Goal: Book appointment/travel/reservation

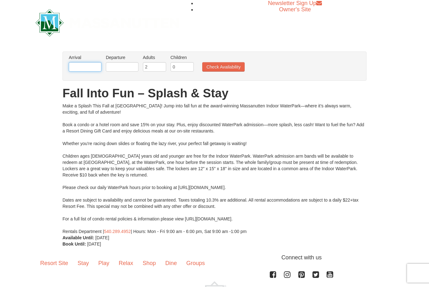
click at [82, 63] on input "text" at bounding box center [85, 66] width 33 height 9
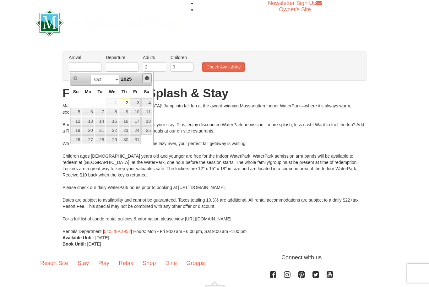
click at [148, 82] on link "Next" at bounding box center [146, 78] width 9 height 9
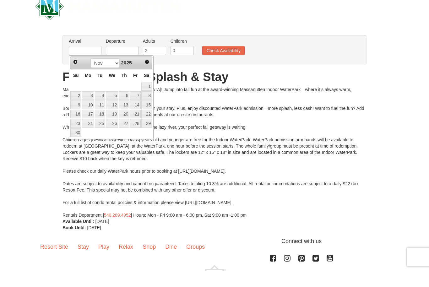
click at [150, 108] on link "8" at bounding box center [146, 112] width 11 height 9
type input "[DATE]"
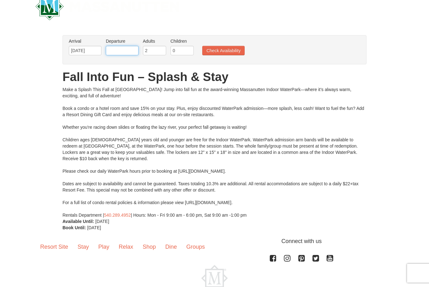
click at [127, 53] on input "text" at bounding box center [122, 50] width 33 height 9
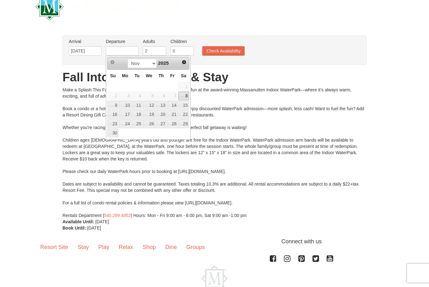
click at [127, 106] on link "10" at bounding box center [125, 105] width 12 height 9
type input "[DATE]"
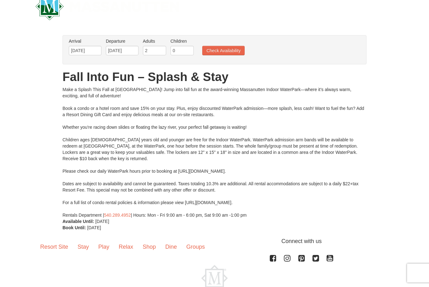
scroll to position [16, 0]
click at [157, 51] on input "2" at bounding box center [154, 50] width 23 height 9
type input "3"
click at [187, 51] on input "0" at bounding box center [182, 50] width 23 height 9
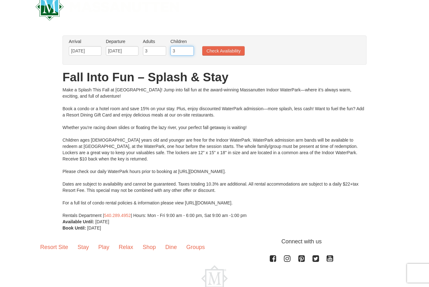
type input "3"
click at [236, 50] on button "Check Availability" at bounding box center [223, 50] width 42 height 9
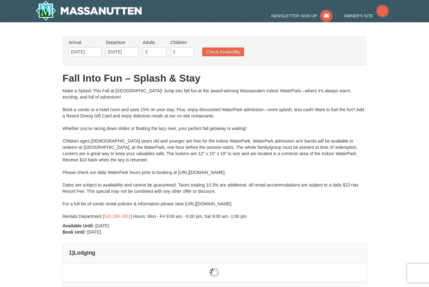
type input "[DATE]"
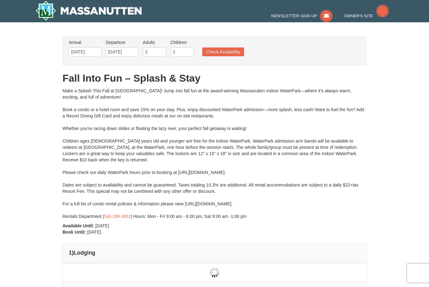
type input "[DATE]"
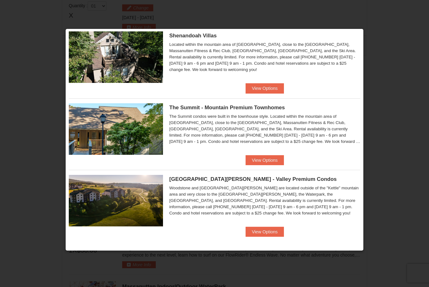
scroll to position [162, 0]
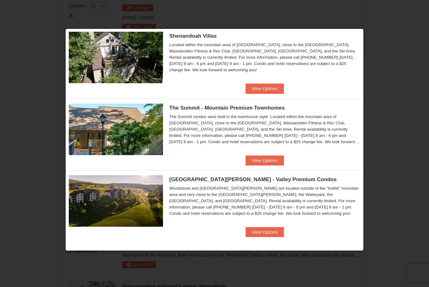
click at [282, 232] on button "View Options" at bounding box center [265, 232] width 38 height 10
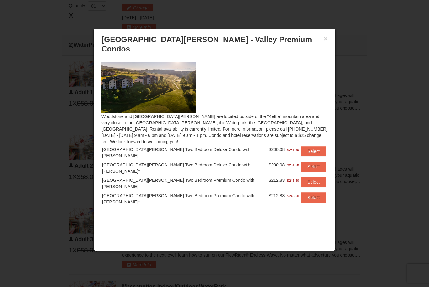
click at [313, 177] on button "Select" at bounding box center [313, 182] width 25 height 10
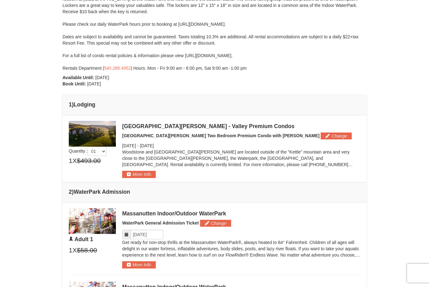
scroll to position [148, 0]
click at [98, 129] on img at bounding box center [92, 134] width 47 height 26
click at [169, 129] on div "[GEOGRAPHIC_DATA][PERSON_NAME] - Valley Premium Condos" at bounding box center [241, 127] width 238 height 6
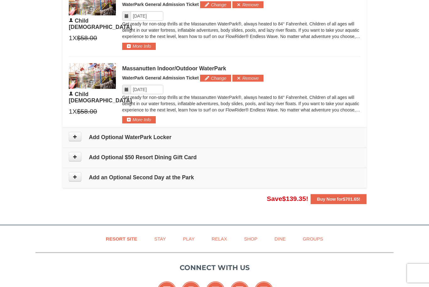
scroll to position [660, 0]
click at [77, 177] on icon at bounding box center [75, 177] width 4 height 4
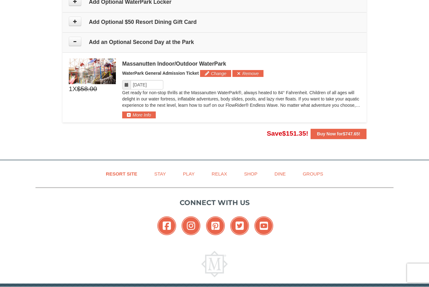
scroll to position [796, 0]
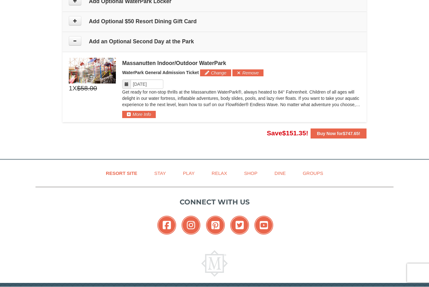
click at [258, 70] on button "Remove" at bounding box center [248, 73] width 31 height 7
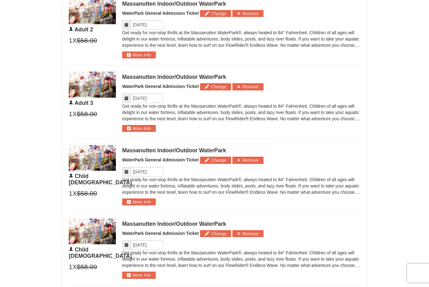
scroll to position [431, 0]
click at [151, 202] on button "More Info" at bounding box center [139, 202] width 34 height 7
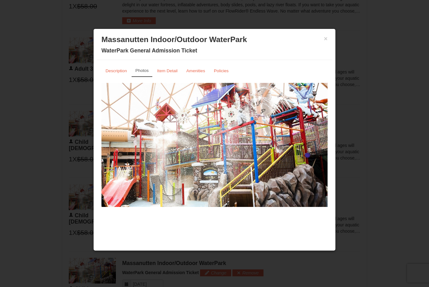
scroll to position [442, 0]
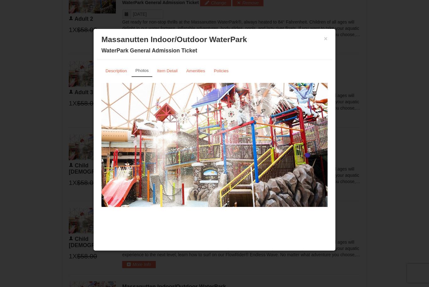
click at [169, 73] on small "Item Detail" at bounding box center [167, 71] width 20 height 5
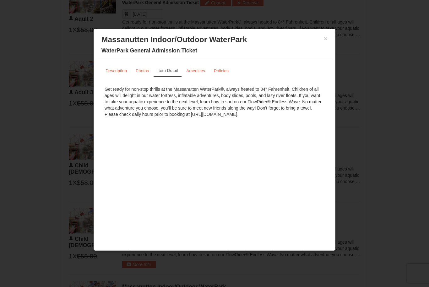
click at [201, 75] on link "Amenities" at bounding box center [195, 71] width 27 height 12
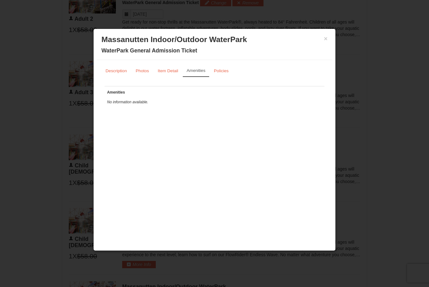
click at [327, 42] on button "×" at bounding box center [326, 39] width 4 height 6
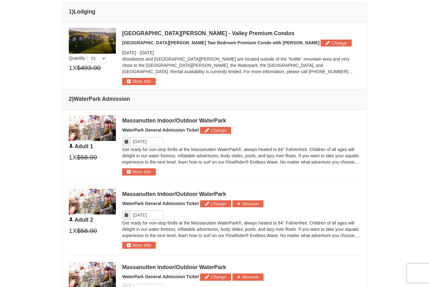
scroll to position [243, 0]
